Goal: Check status: Check status

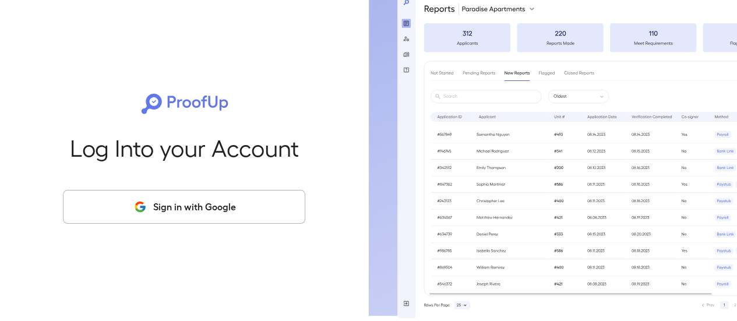
scroll to position [7, 0]
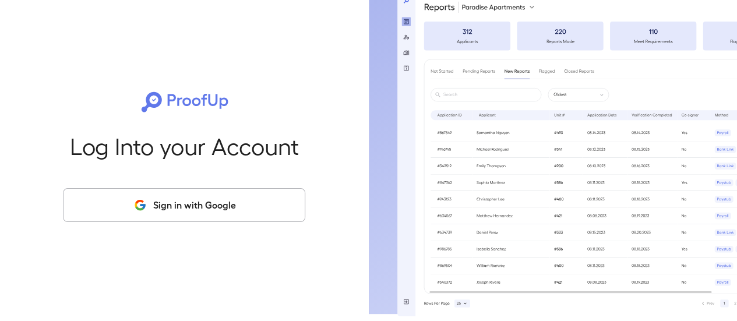
click at [199, 212] on button "Sign in with Google" at bounding box center [184, 205] width 242 height 34
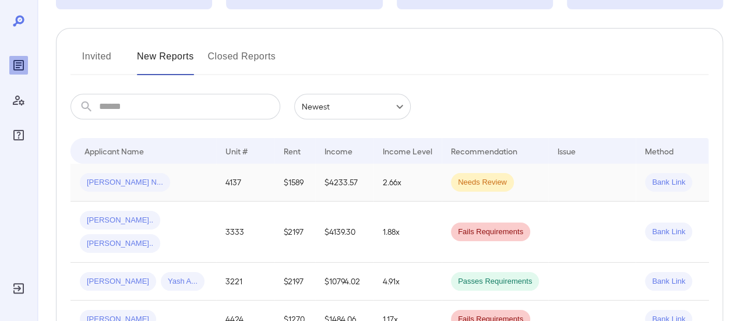
scroll to position [233, 0]
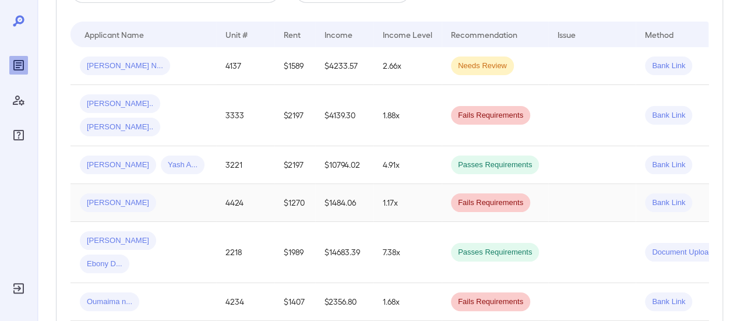
click at [108, 198] on span "[PERSON_NAME]" at bounding box center [118, 203] width 76 height 11
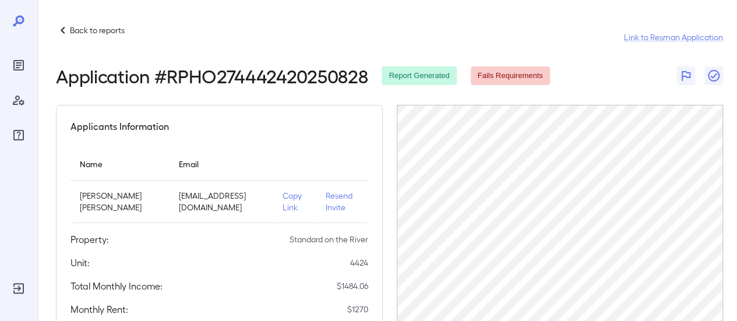
click at [61, 32] on icon at bounding box center [63, 30] width 14 height 14
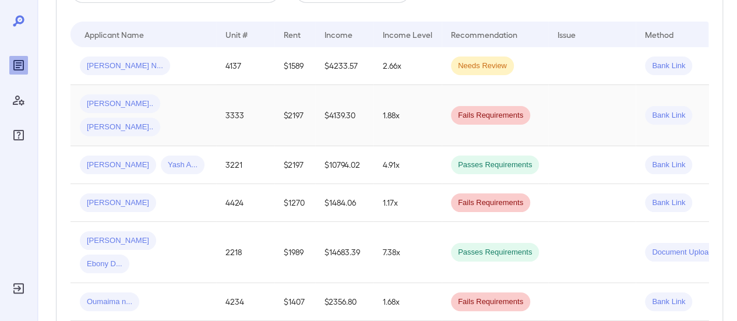
scroll to position [175, 0]
